Goal: Information Seeking & Learning: Understand process/instructions

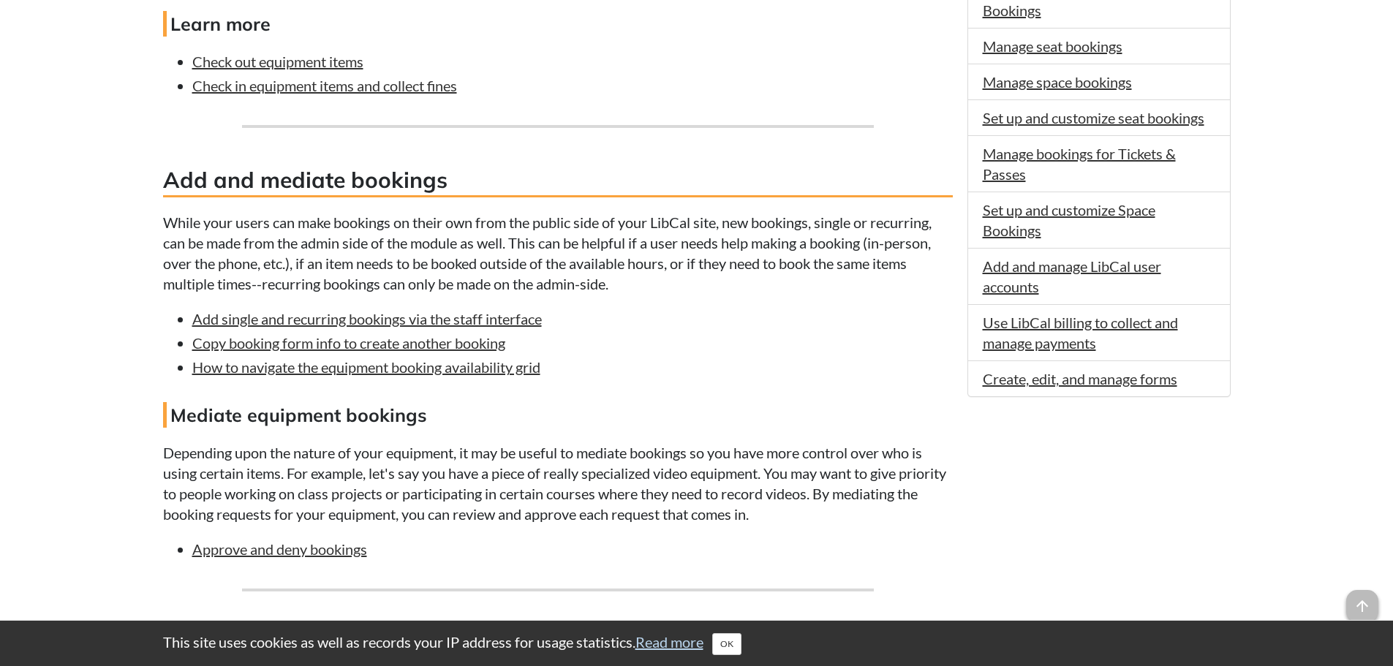
scroll to position [804, 0]
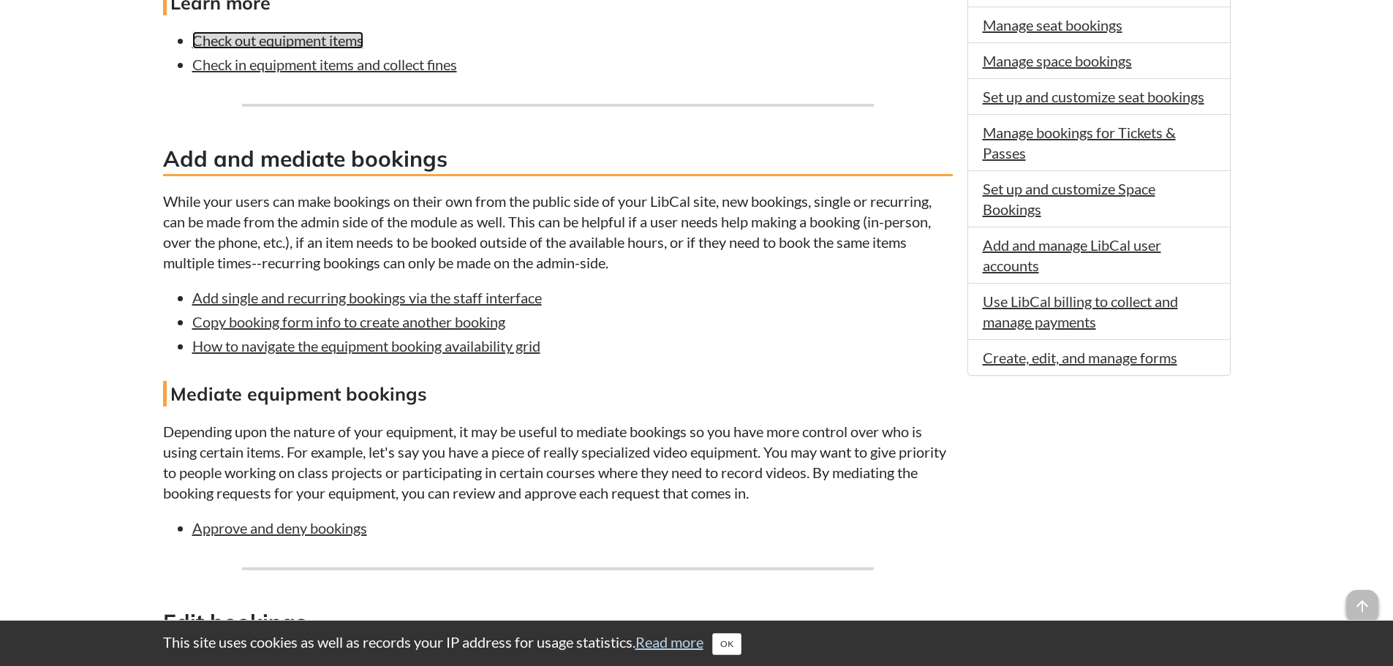
click at [306, 39] on link "Check out equipment items" at bounding box center [277, 40] width 171 height 18
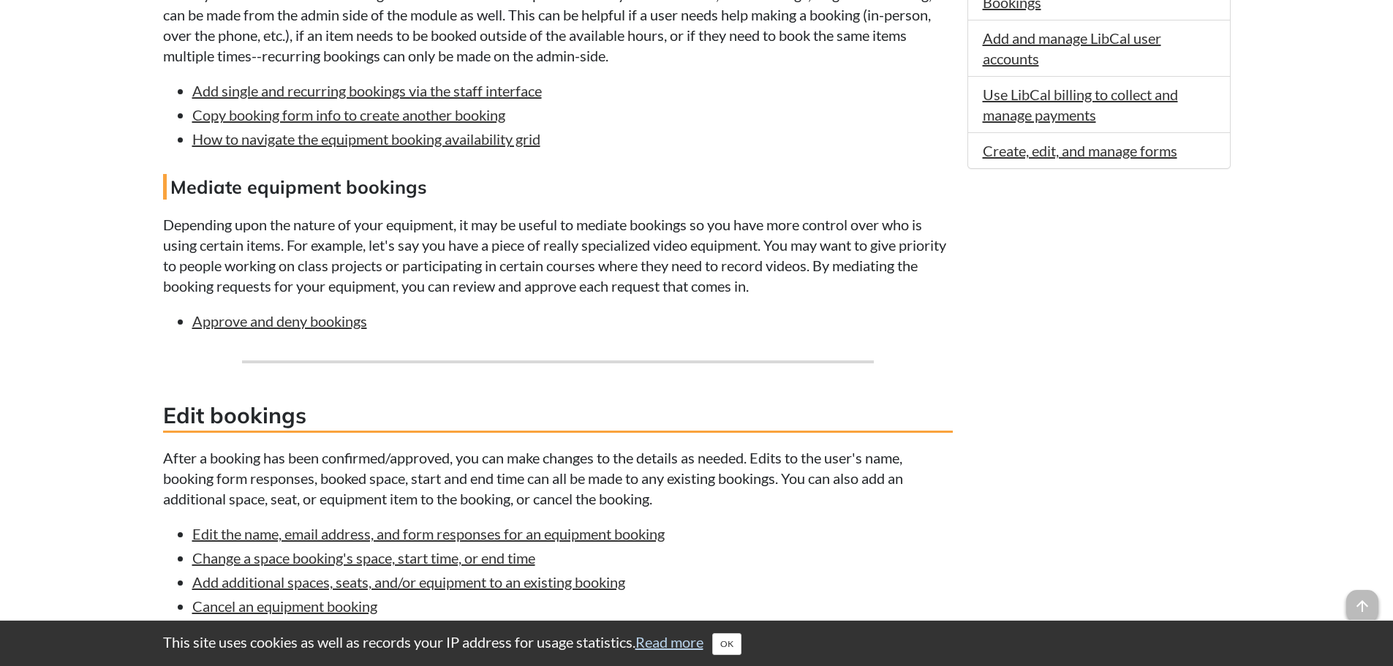
scroll to position [1022, 0]
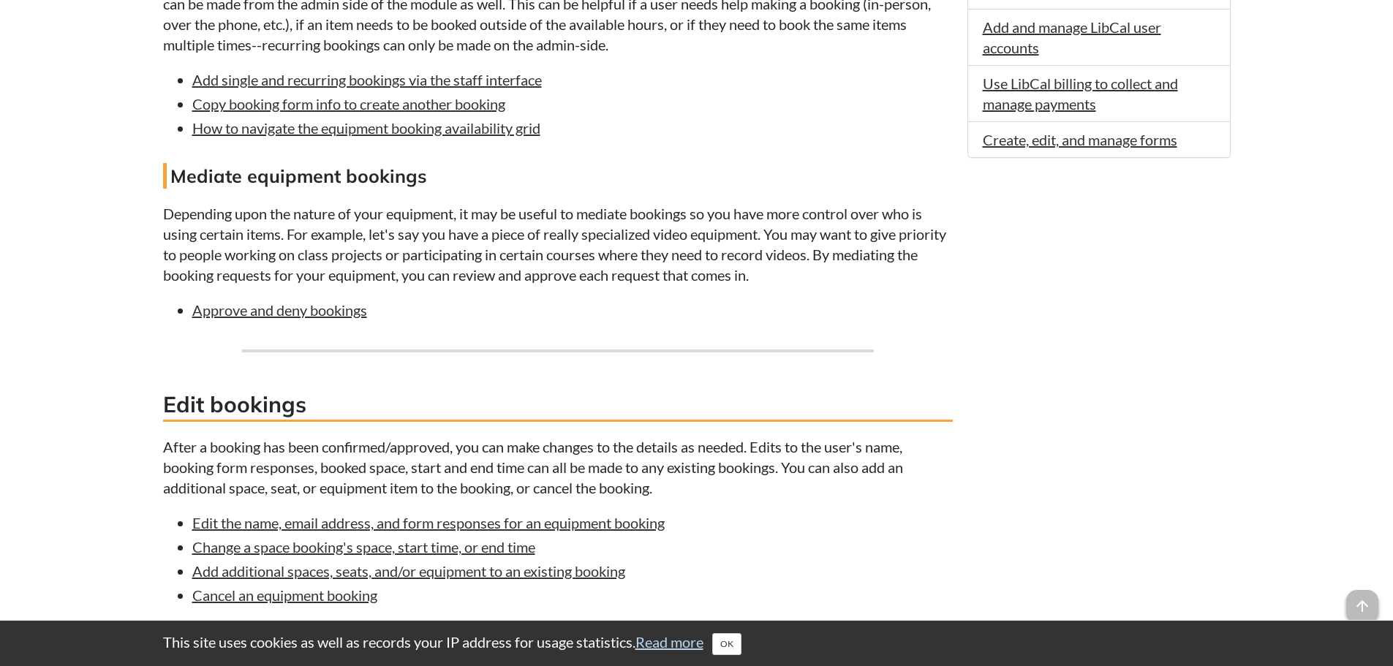
click at [321, 319] on li "Approve and deny bookings" at bounding box center [572, 310] width 760 height 20
click at [319, 312] on link "Approve and deny bookings" at bounding box center [279, 310] width 175 height 18
